Goal: Find specific page/section: Find specific page/section

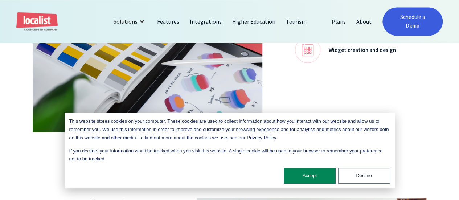
scroll to position [690, 0]
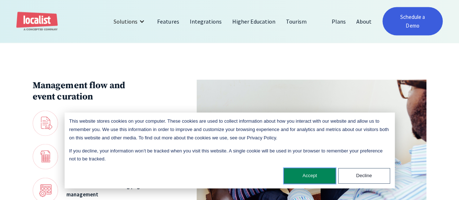
click at [323, 178] on button "Accept" at bounding box center [310, 176] width 52 height 16
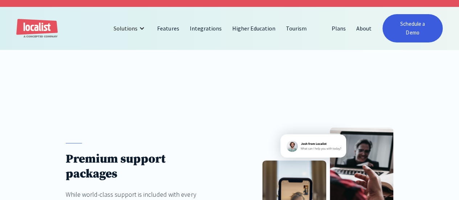
scroll to position [0, 0]
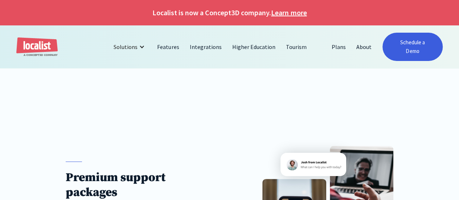
click at [38, 48] on img "home" at bounding box center [36, 46] width 41 height 19
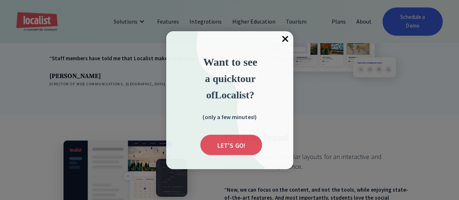
scroll to position [690, 0]
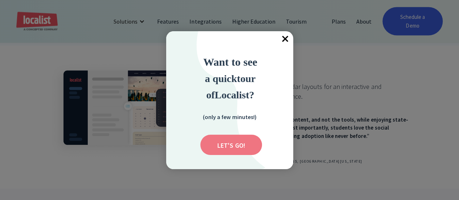
click at [229, 143] on input "Submit" at bounding box center [231, 145] width 62 height 20
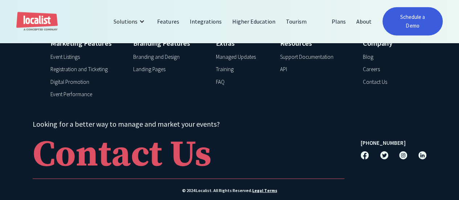
scroll to position [1058, 0]
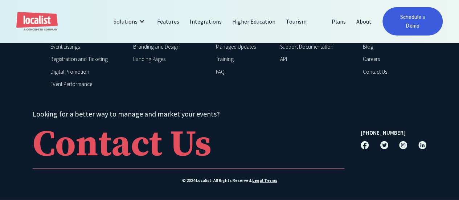
click at [400, 146] on img at bounding box center [403, 145] width 8 height 8
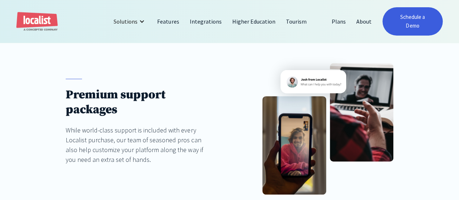
scroll to position [5, 0]
